Goal: Transaction & Acquisition: Purchase product/service

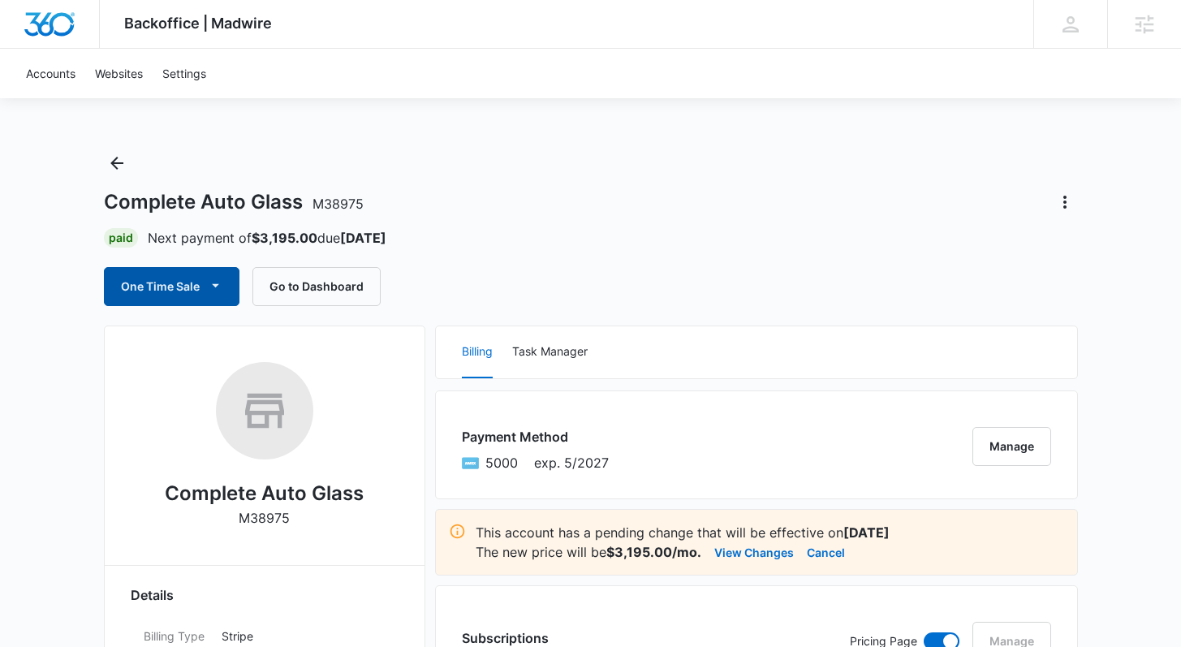
click at [163, 292] on button "One Time Sale" at bounding box center [172, 286] width 136 height 39
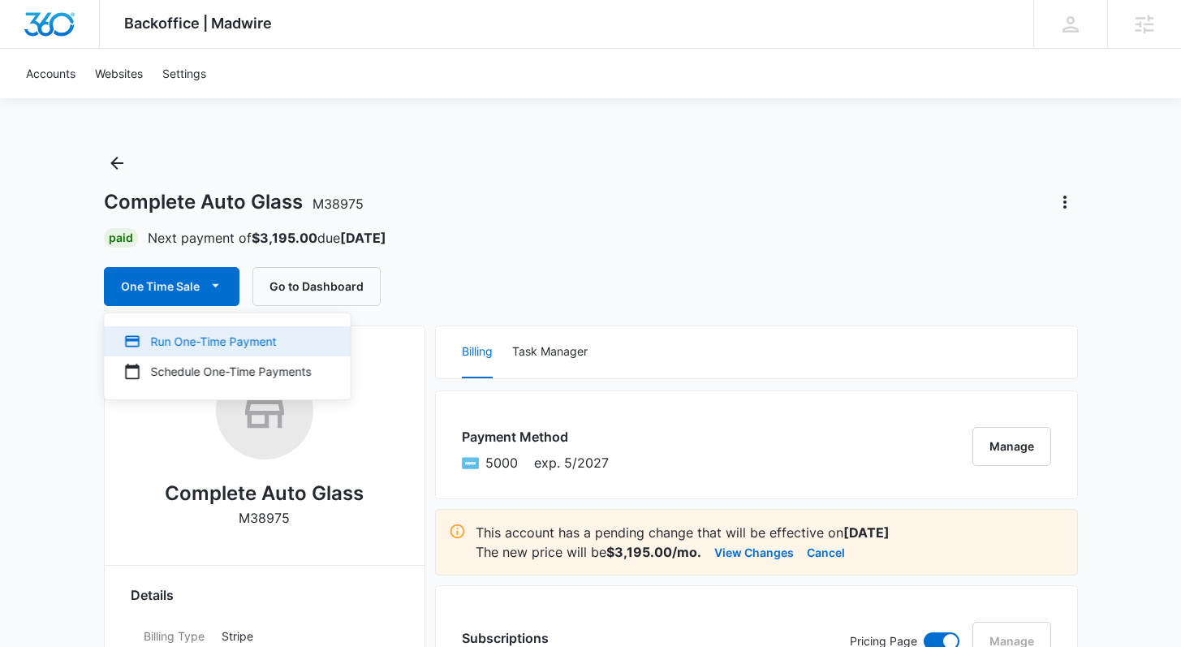
click at [233, 341] on div "Run One-Time Payment" at bounding box center [218, 341] width 188 height 17
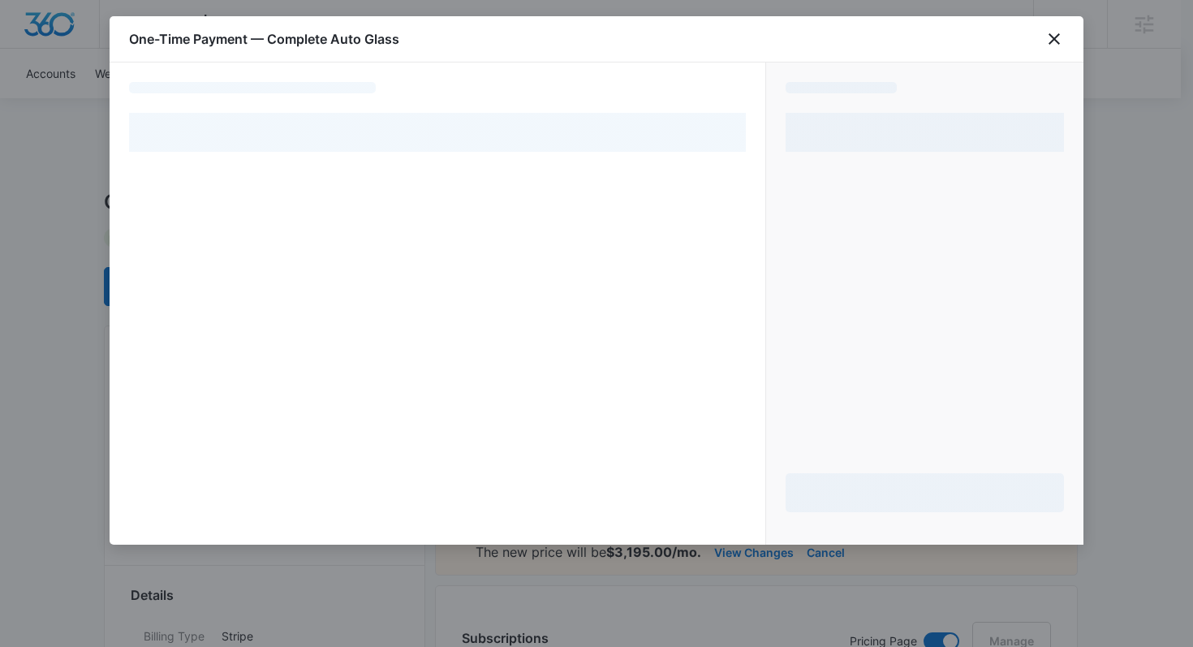
select select "card_1NxEp2A4n8RTgNjUBlw54WGq"
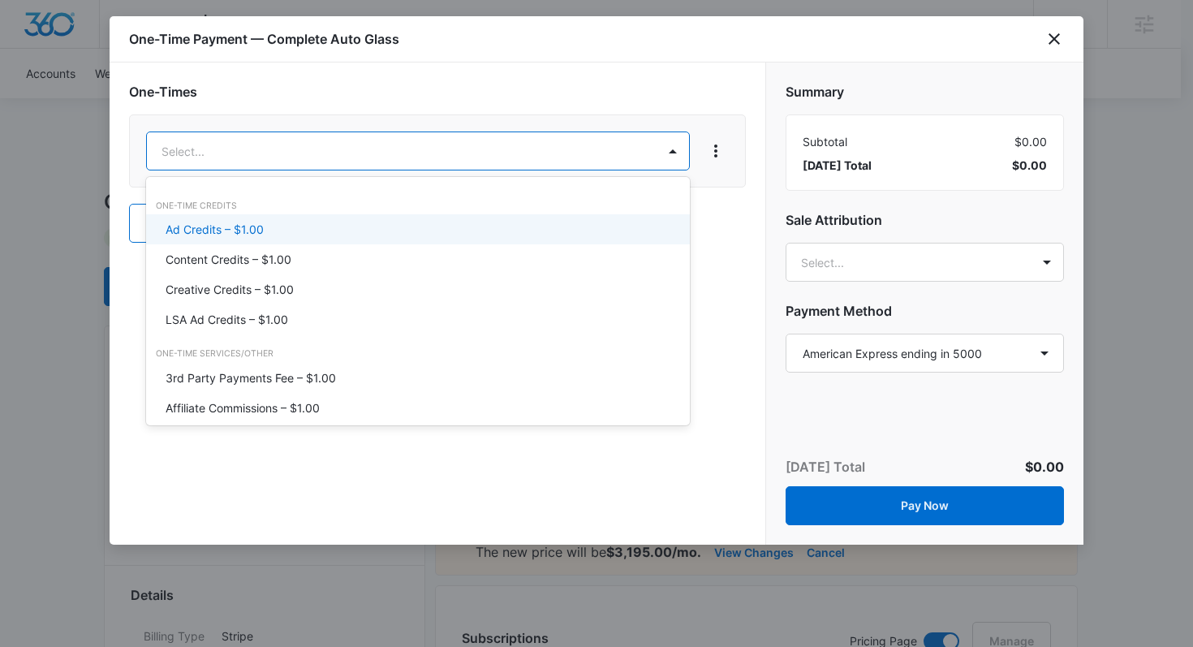
click at [251, 235] on p "Ad Credits – $1.00" at bounding box center [215, 229] width 98 height 17
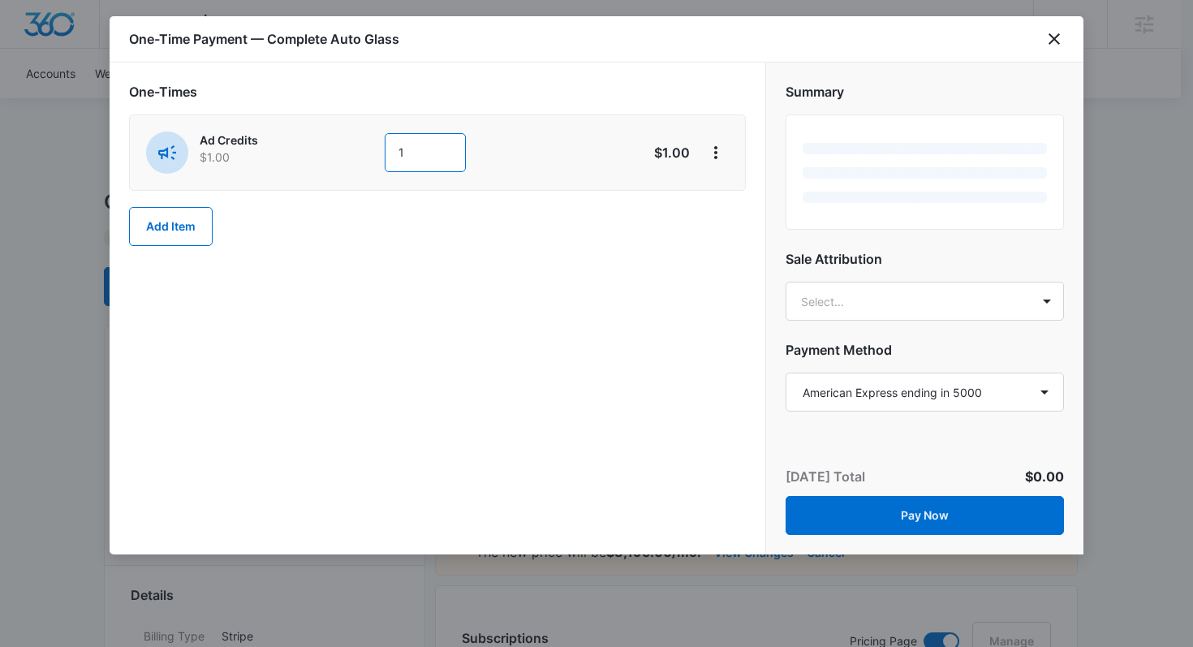
click at [437, 157] on input "1" at bounding box center [425, 152] width 81 height 39
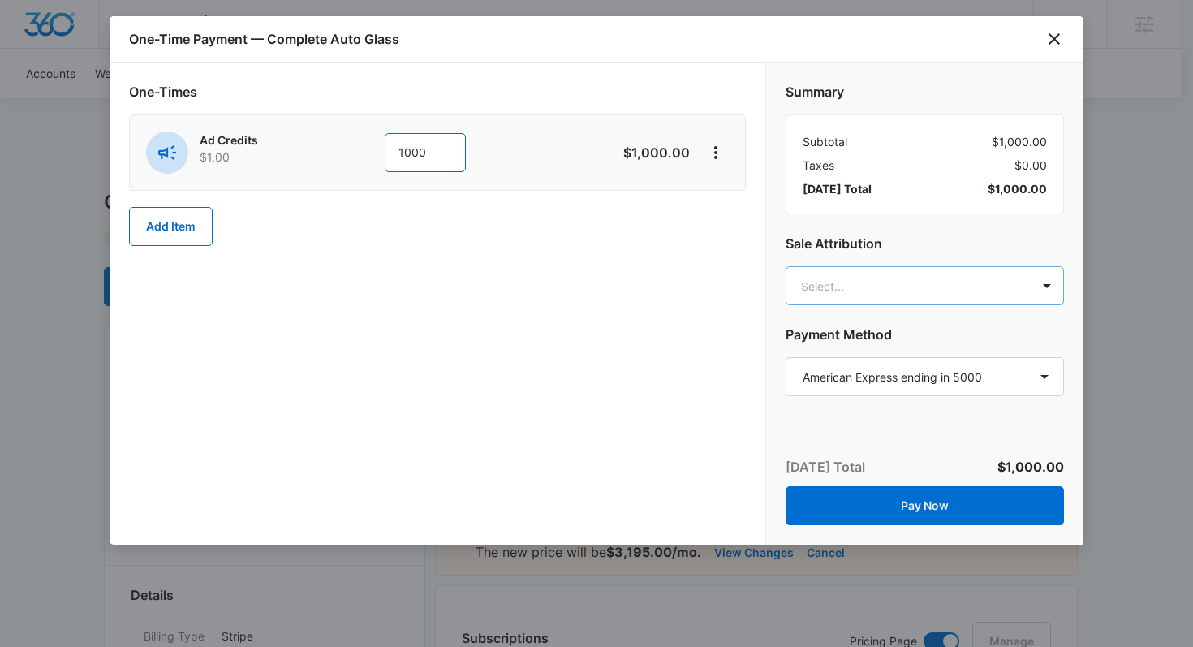
type input "1000"
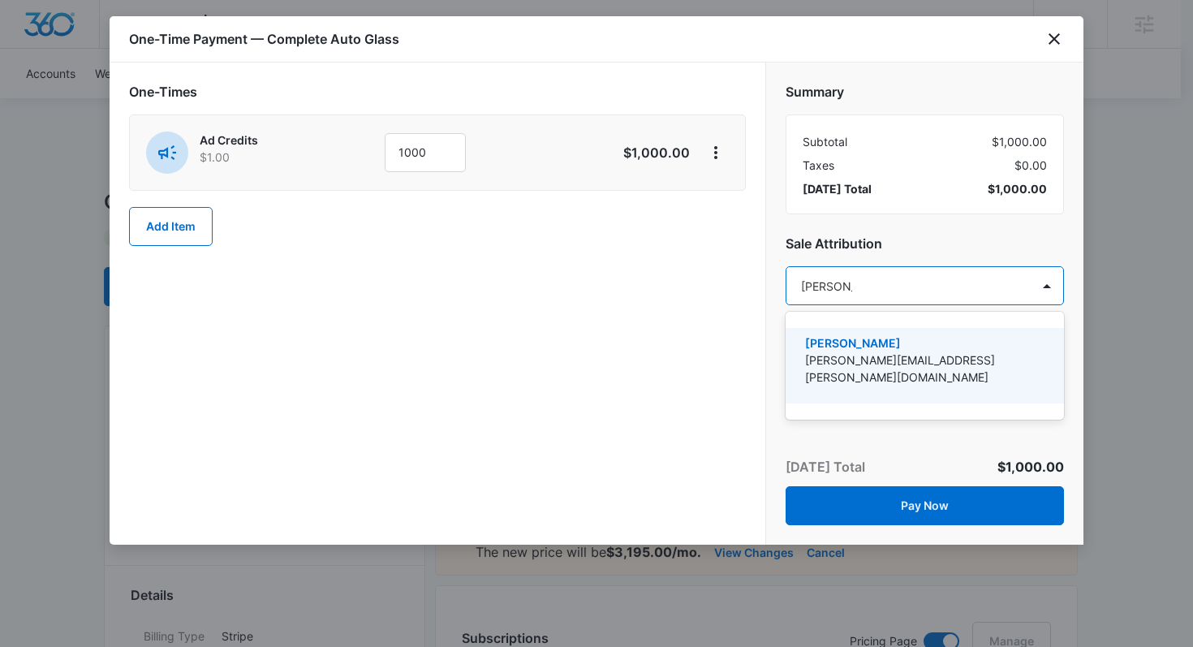
type input "[PERSON_NAME]"
click at [813, 349] on p "[PERSON_NAME]" at bounding box center [923, 342] width 236 height 17
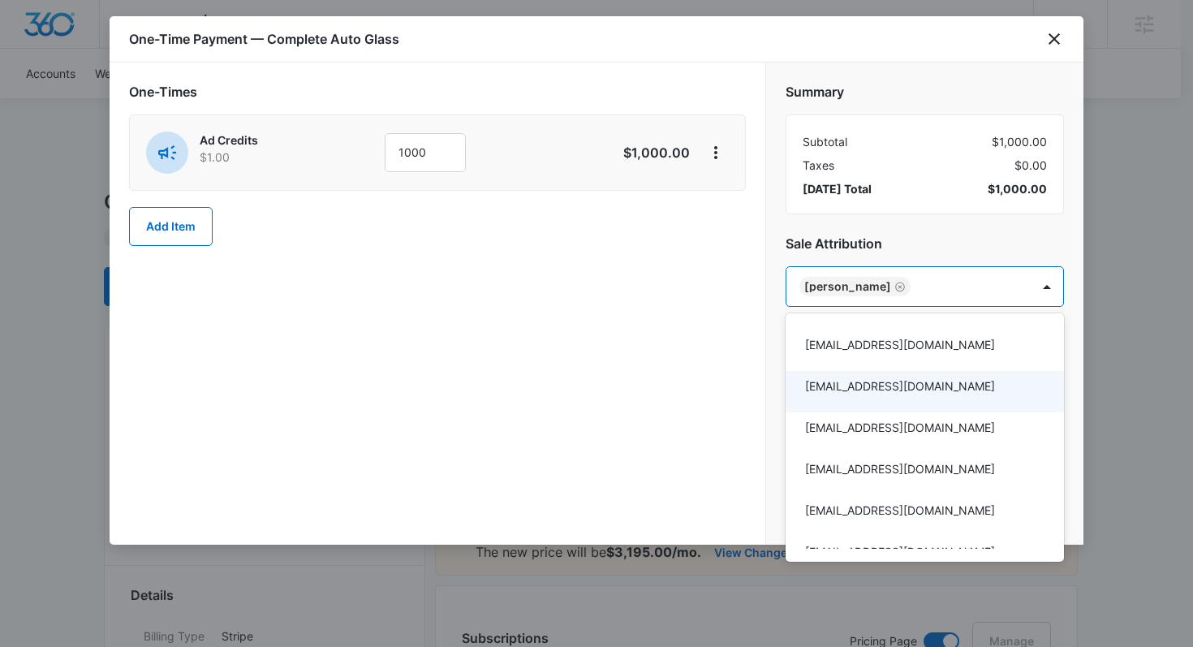
click at [725, 399] on div at bounding box center [596, 323] width 1193 height 647
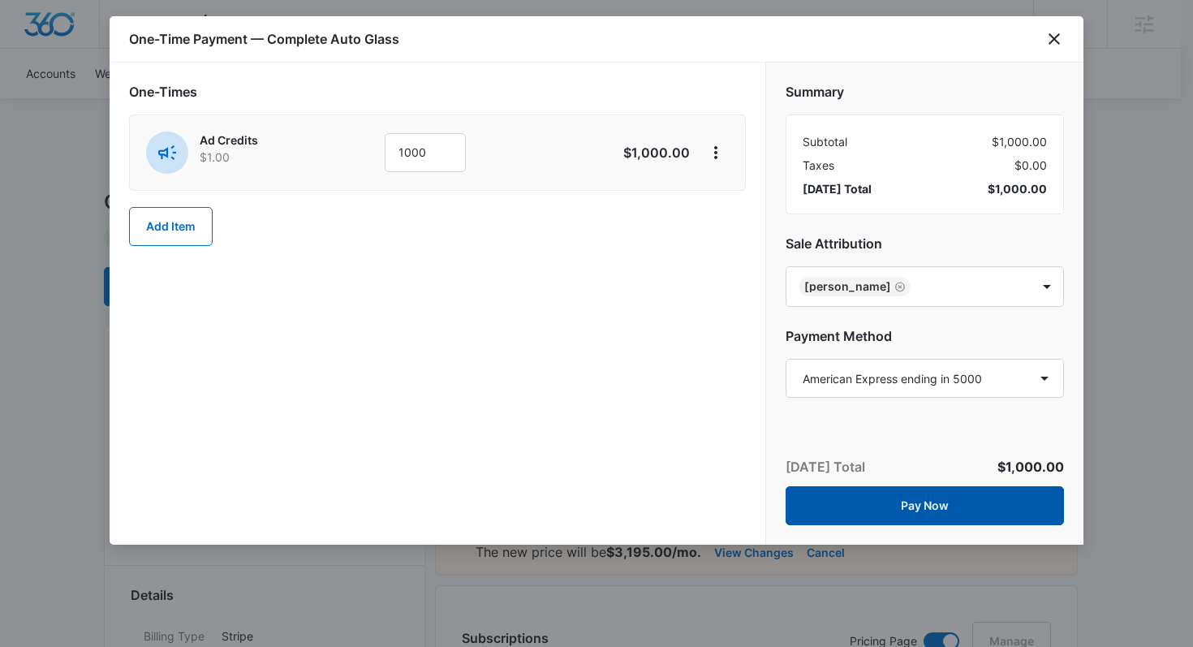
click at [876, 499] on button "Pay Now" at bounding box center [925, 505] width 278 height 39
